Goal: Task Accomplishment & Management: Manage account settings

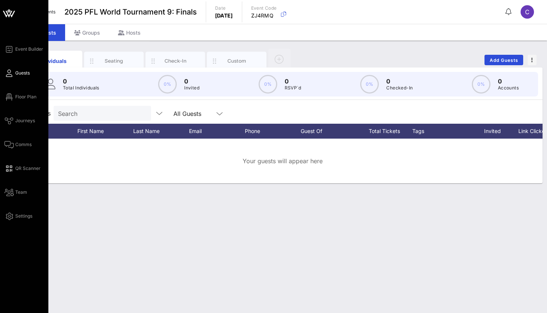
click at [8, 91] on div "Event Builder Guests Floor Plan Journeys Comms QR Scanner Team Settings" at bounding box center [26, 133] width 44 height 176
click at [8, 96] on icon at bounding box center [8, 96] width 9 height 1
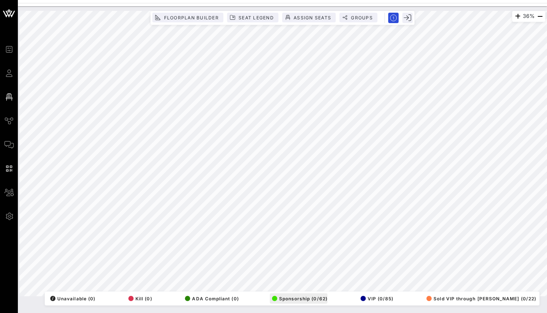
click at [327, 295] on span "Sponsorship (0/62)" at bounding box center [299, 298] width 55 height 6
click at [364, 21] on button "Groups" at bounding box center [358, 18] width 38 height 10
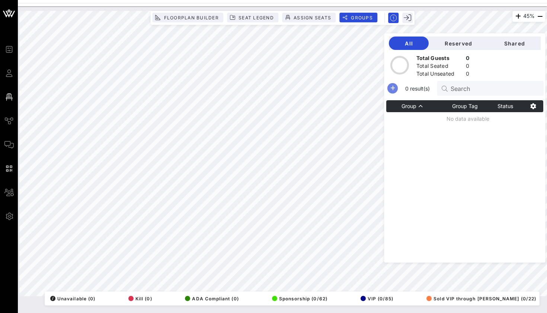
click at [391, 85] on icon "button" at bounding box center [392, 88] width 9 height 9
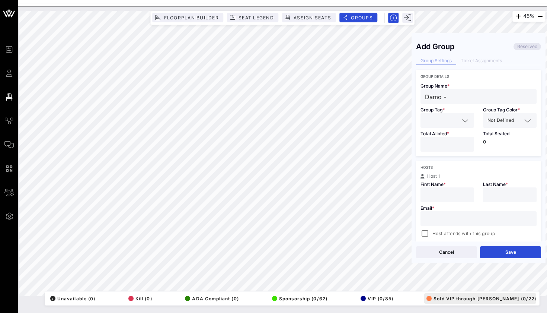
type input "Damo -"
click at [523, 299] on span "Sold VIP through [PERSON_NAME] (0/22)" at bounding box center [481, 298] width 110 height 6
click at [457, 95] on input "Damo -" at bounding box center [478, 97] width 107 height 10
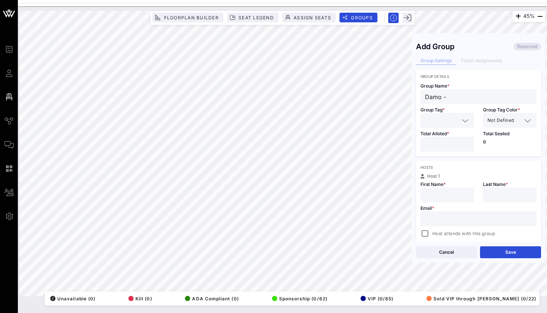
click at [457, 95] on input "Damo -" at bounding box center [478, 97] width 107 height 10
click at [442, 257] on button "Cancel" at bounding box center [446, 252] width 61 height 12
